Goal: Communication & Community: Ask a question

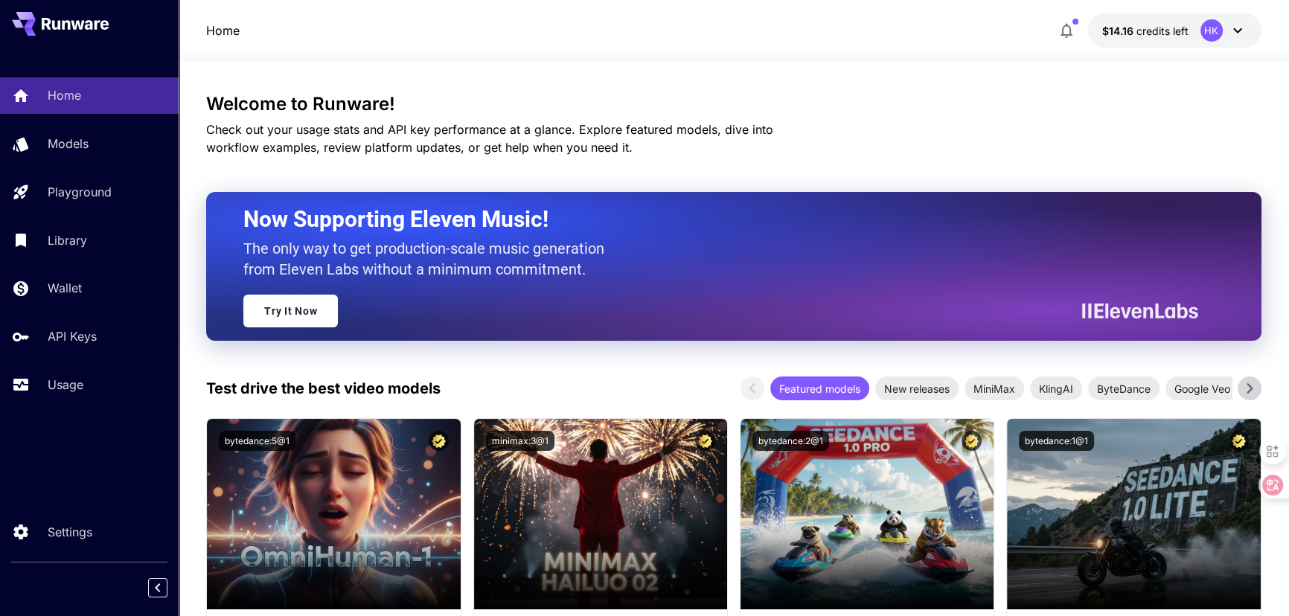
click at [1240, 30] on icon at bounding box center [1237, 30] width 9 height 5
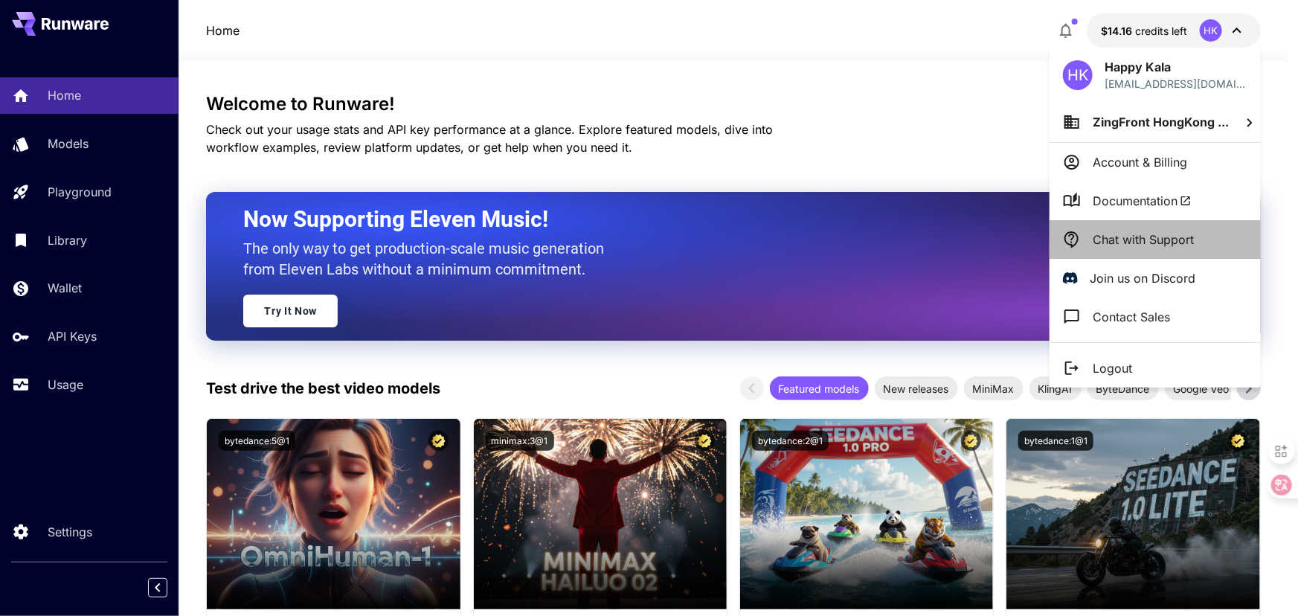
click at [1132, 241] on p "Chat with Support" at bounding box center [1143, 240] width 101 height 18
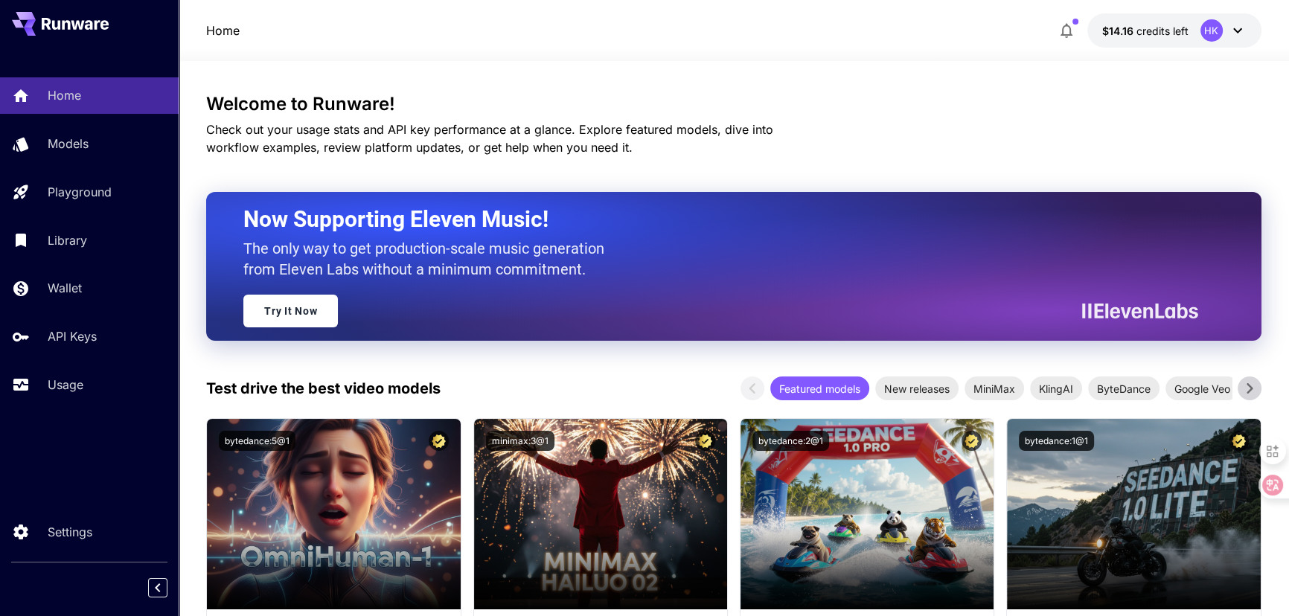
click at [933, 33] on div "Home $14.16 credits left HK" at bounding box center [733, 30] width 1054 height 34
click at [888, 118] on div "Welcome to Runware! Check out your usage stats and API key performance at a gla…" at bounding box center [733, 125] width 1054 height 63
click at [979, 19] on div "Home $14.16 credits left HK" at bounding box center [733, 30] width 1054 height 34
click at [953, 7] on div "Home $14.16 credits left HK" at bounding box center [734, 30] width 1110 height 61
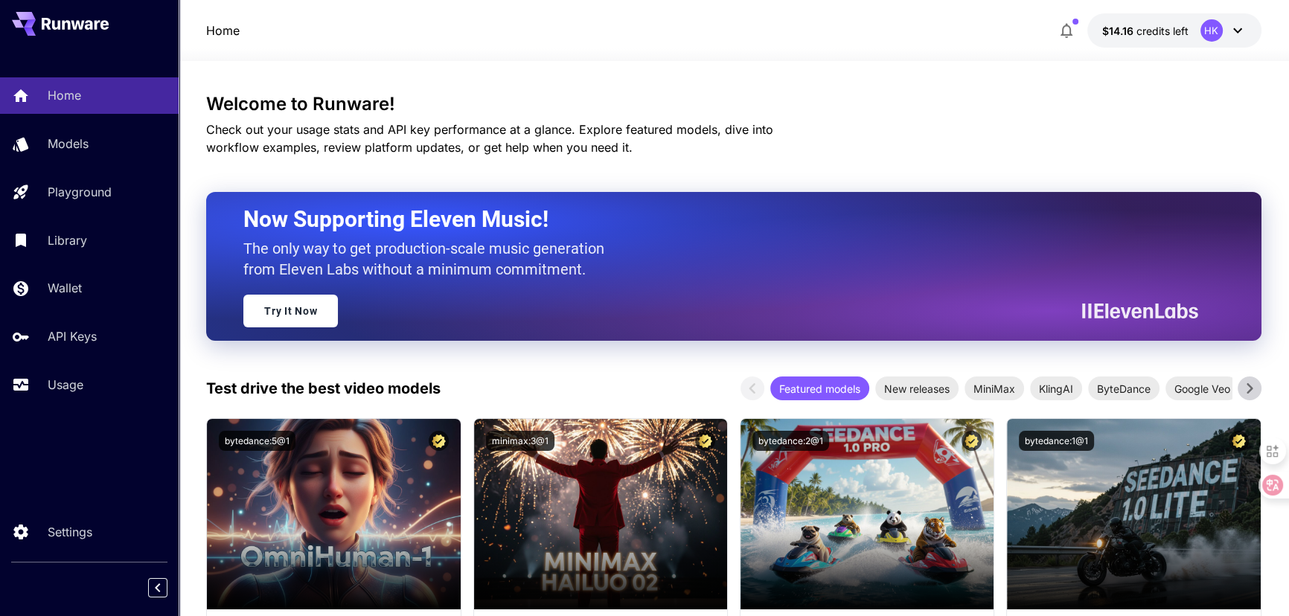
click at [963, 5] on div "Home $14.16 credits left HK" at bounding box center [734, 30] width 1110 height 61
click at [1235, 33] on icon at bounding box center [1237, 31] width 18 height 18
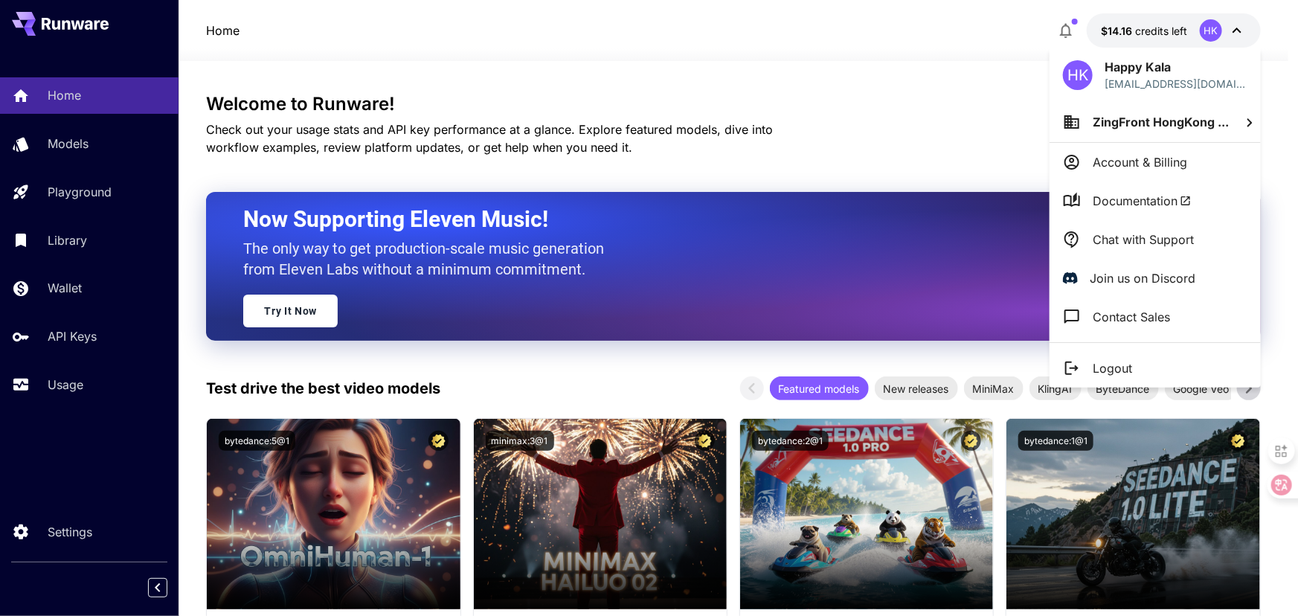
click at [1134, 246] on p "Chat with Support" at bounding box center [1143, 240] width 101 height 18
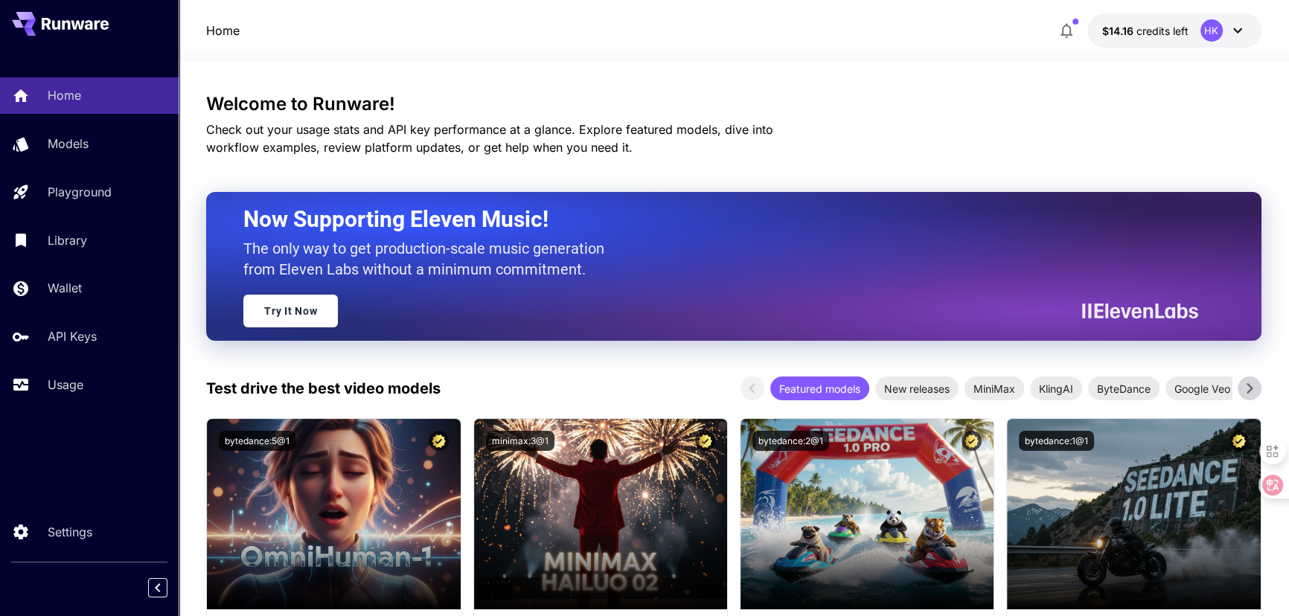
click at [1243, 31] on icon at bounding box center [1237, 31] width 18 height 18
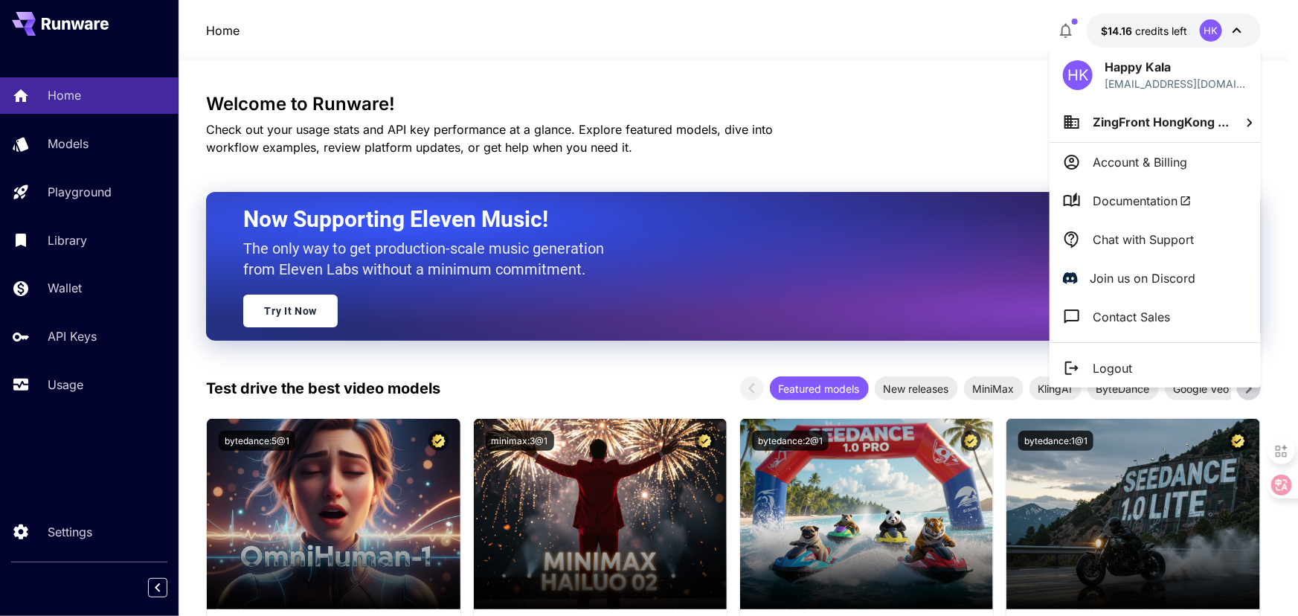
click at [880, 67] on div at bounding box center [649, 308] width 1298 height 616
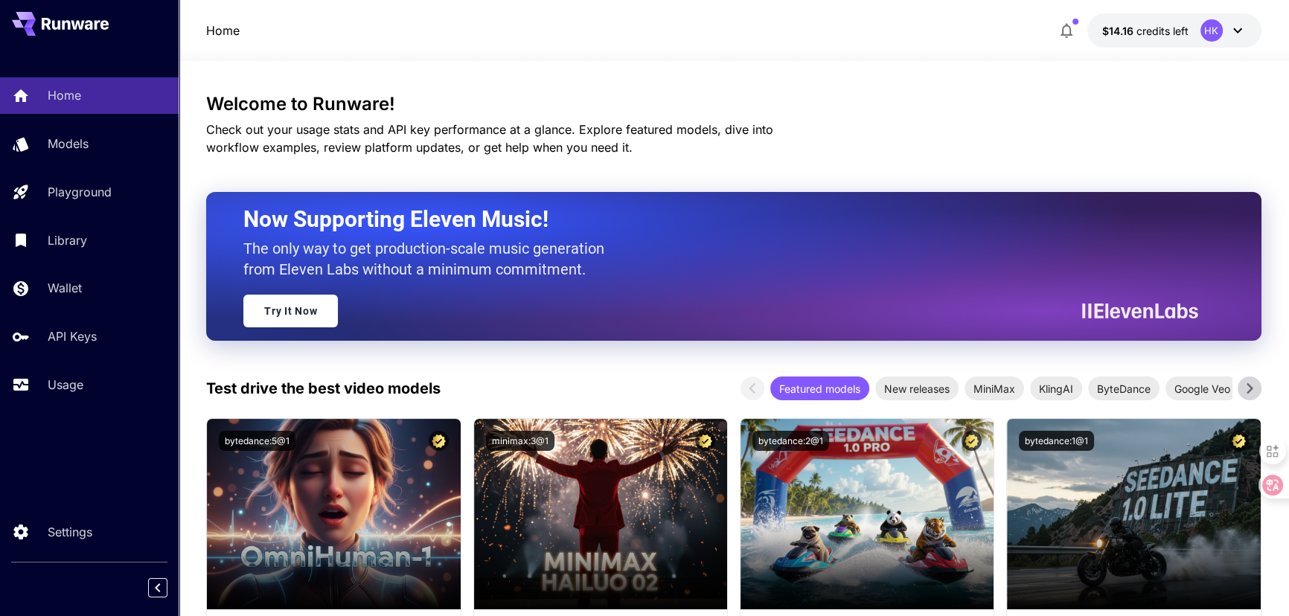
click at [1240, 27] on icon at bounding box center [1237, 31] width 18 height 18
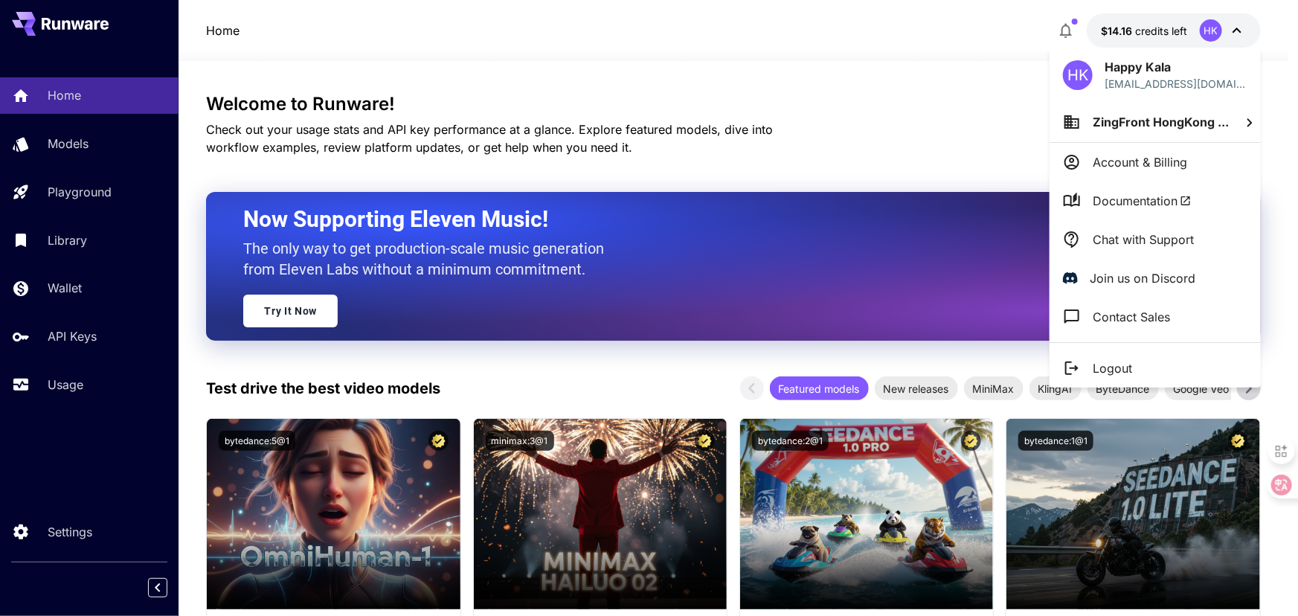
click at [907, 62] on div at bounding box center [649, 308] width 1298 height 616
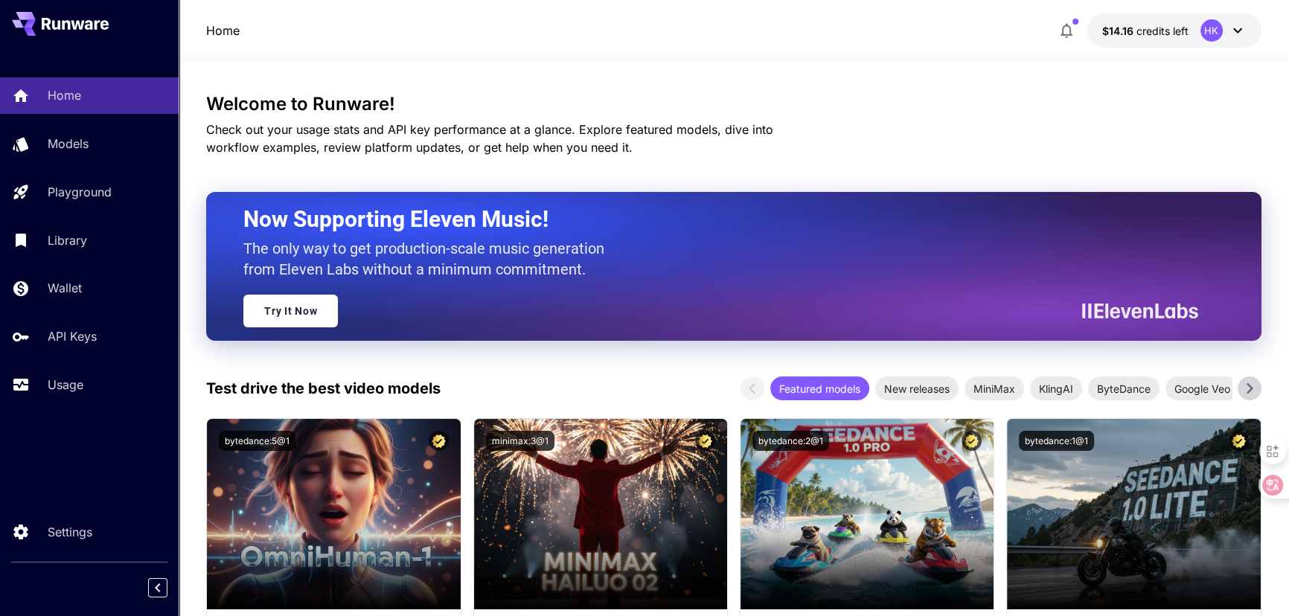
click at [865, 50] on div at bounding box center [734, 52] width 1110 height 18
click at [867, 49] on div at bounding box center [734, 52] width 1110 height 18
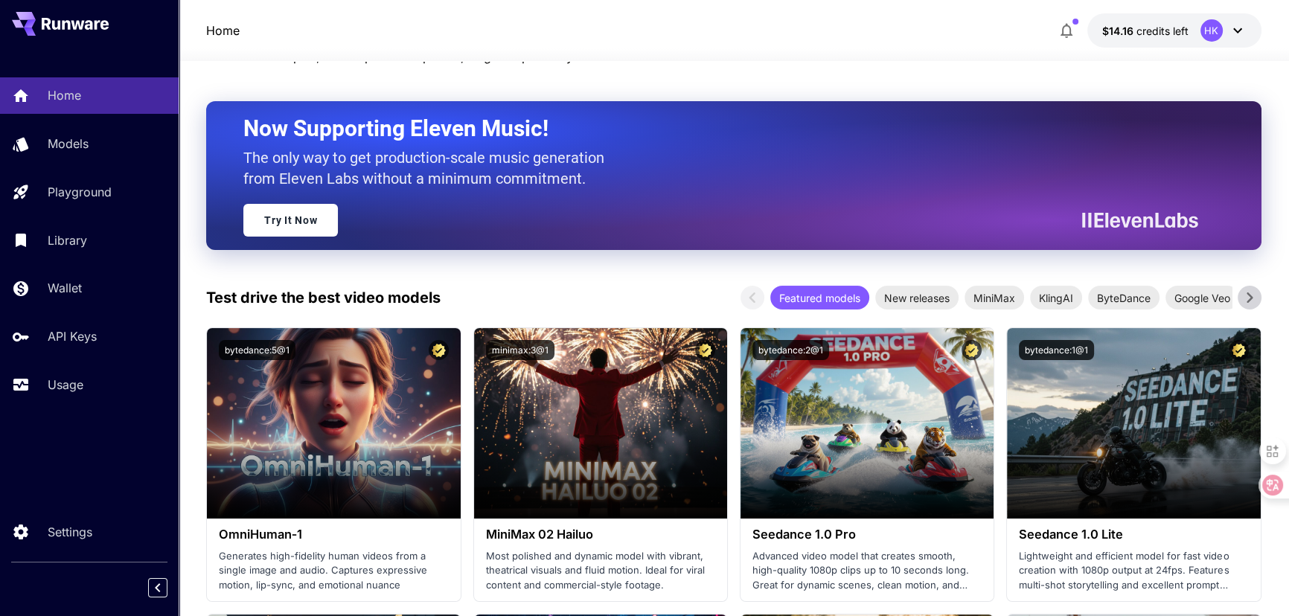
scroll to position [67, 0]
